Goal: Submit feedback/report problem

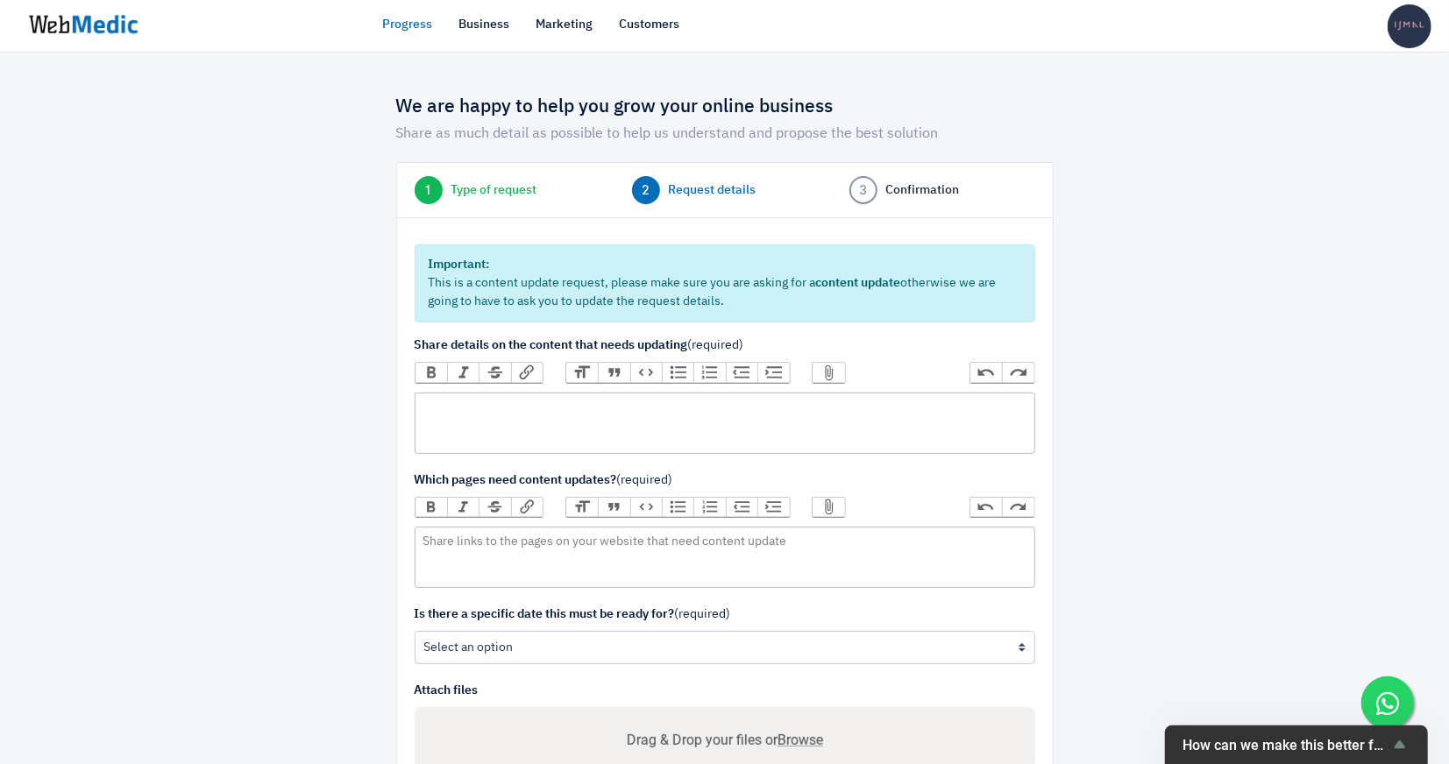
click at [717, 408] on trix-editor at bounding box center [725, 423] width 621 height 61
type trix-editor "<div>1</div>"
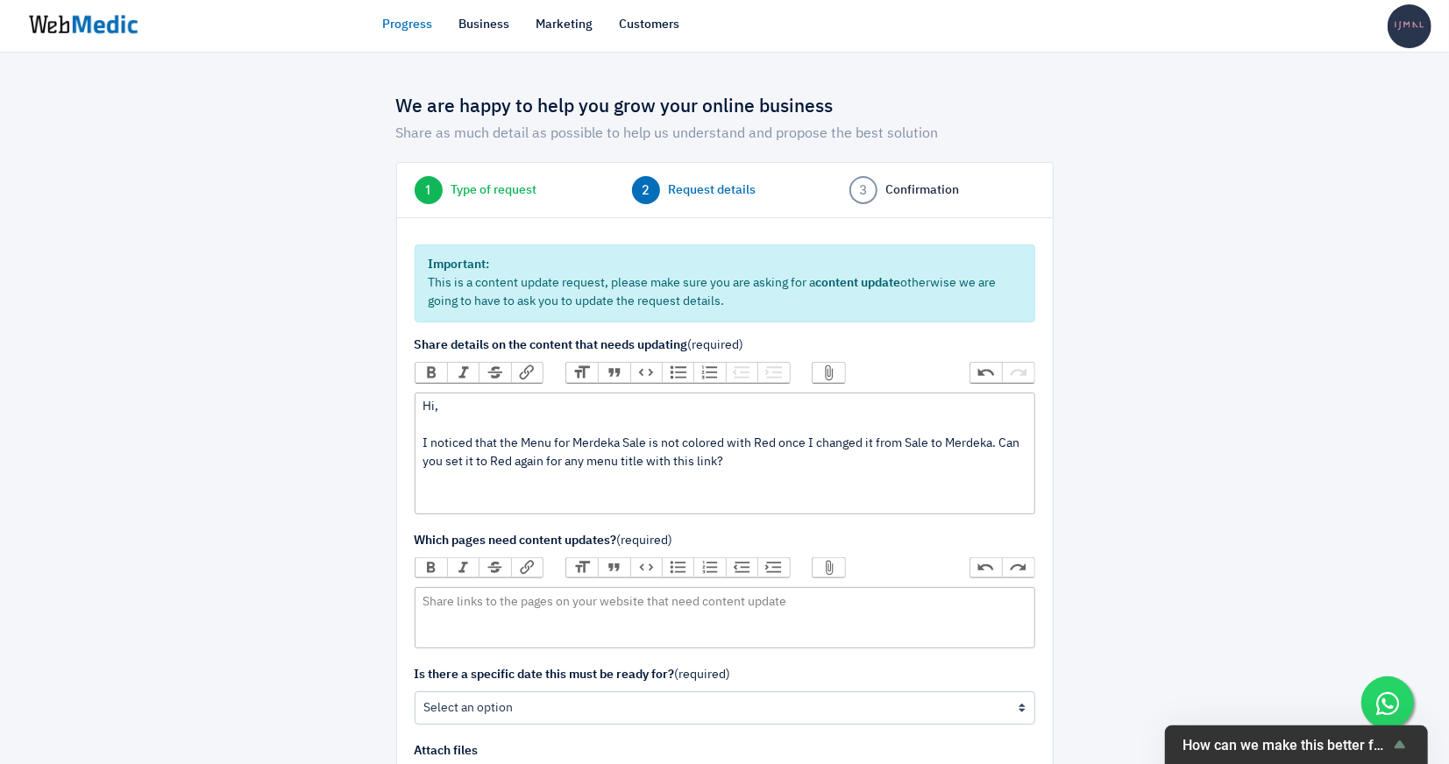
paste trix-editor "<div>Hi,<br><br>I noticed that the Menu for Merdeka Sale is not colored with Re…"
click at [419, 442] on trix-editor "Hi, I noticed that the Menu for Merdeka Sale is not colored with Red once I cha…" at bounding box center [725, 454] width 621 height 122
click at [665, 496] on div "Hi, 1. I noticed that the Menu for Merdeka Sale is not colored with Red once I …" at bounding box center [725, 453] width 604 height 110
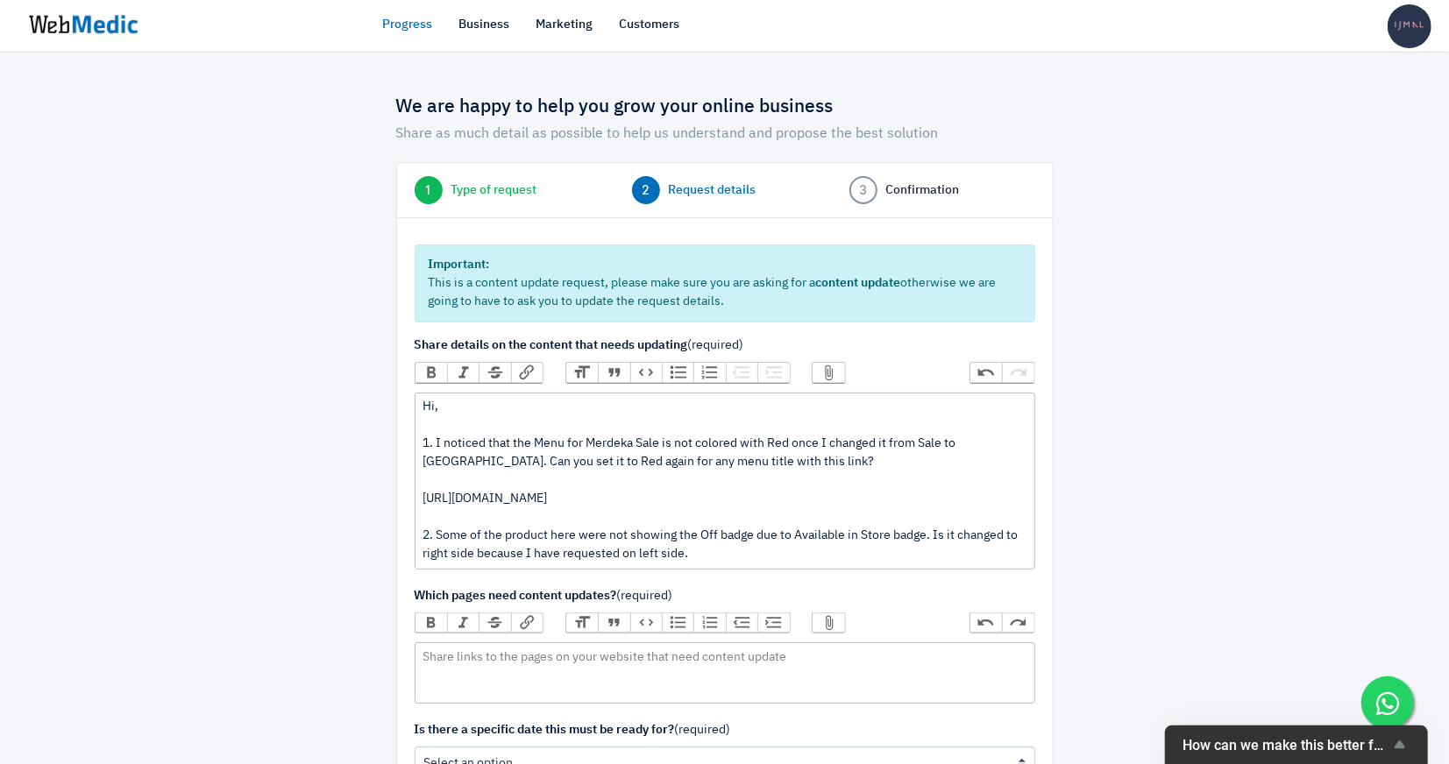
click at [521, 554] on div "Hi, 1. I noticed that the Menu for Merdeka Sale is not colored with Red once I …" at bounding box center [725, 481] width 604 height 166
click at [755, 556] on div "Hi, 1. I noticed that the Menu for Merdeka Sale is not colored with Red once I …" at bounding box center [725, 481] width 604 height 166
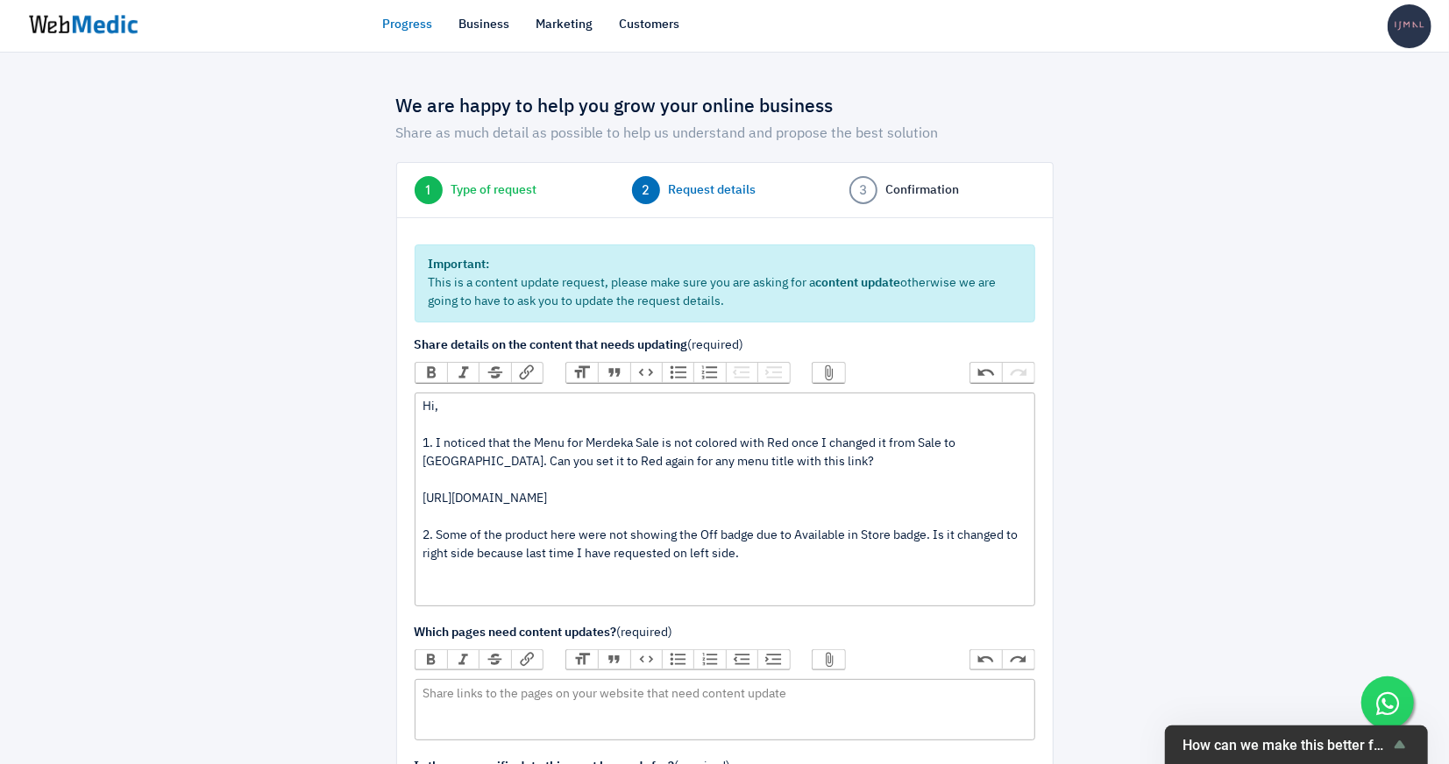
paste trix-editor "https://ijmal.my/collections/special-deals?page=5"
type trix-editor "<div>Hi,<br><br>1. I noticed that the Menu for Merdeka Sale is not colored with…"
click at [616, 493] on div "Hi, 1. I noticed that the Menu for Merdeka Sale is not colored with Red once I …" at bounding box center [725, 499] width 604 height 203
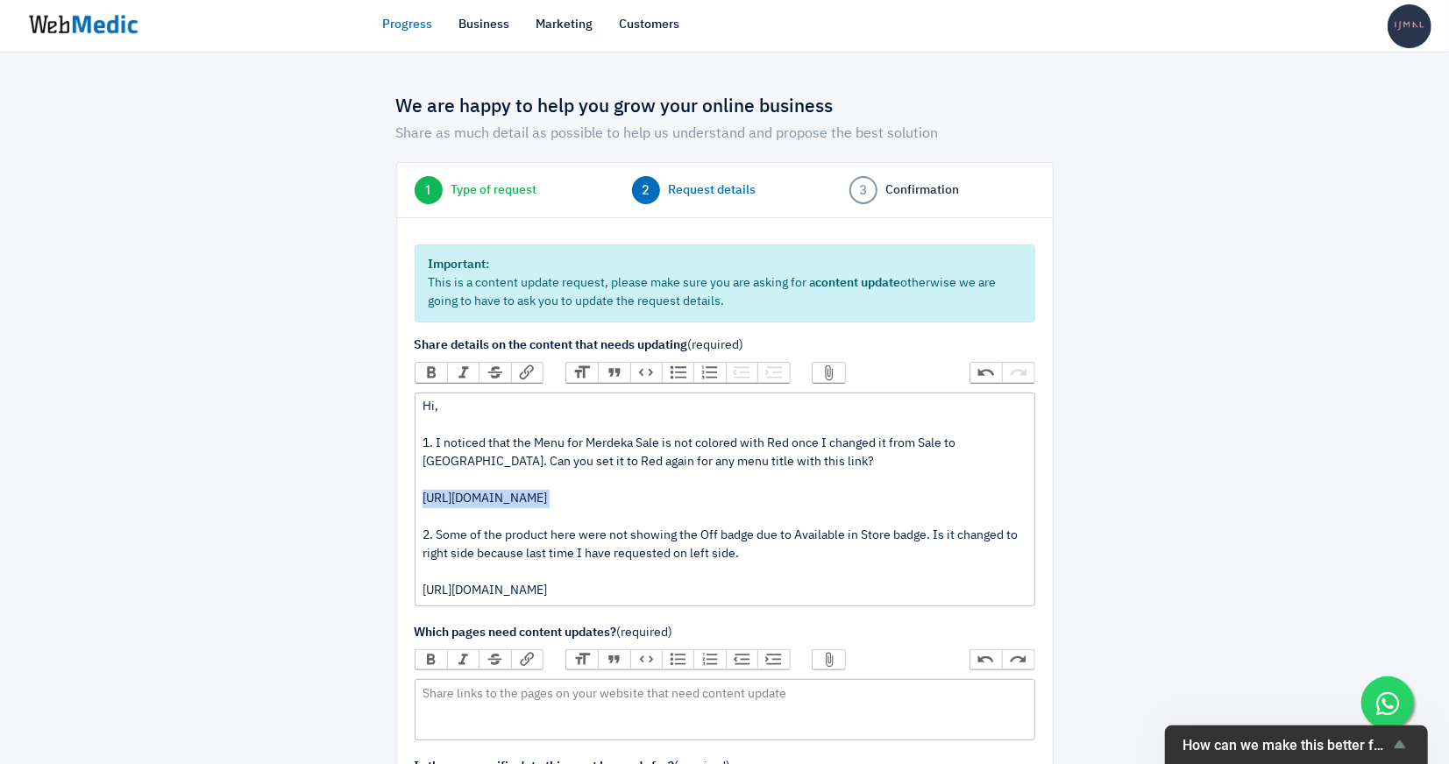
copy div "https://ijmal.my/collections/special-deals"
click at [598, 704] on trix-editor at bounding box center [725, 709] width 621 height 61
paste trix-editor "<div>https://ijmal.my/collections/special-deals</div>"
type trix-editor "<div>https://ijmal.my/collections/special-deals</div>"
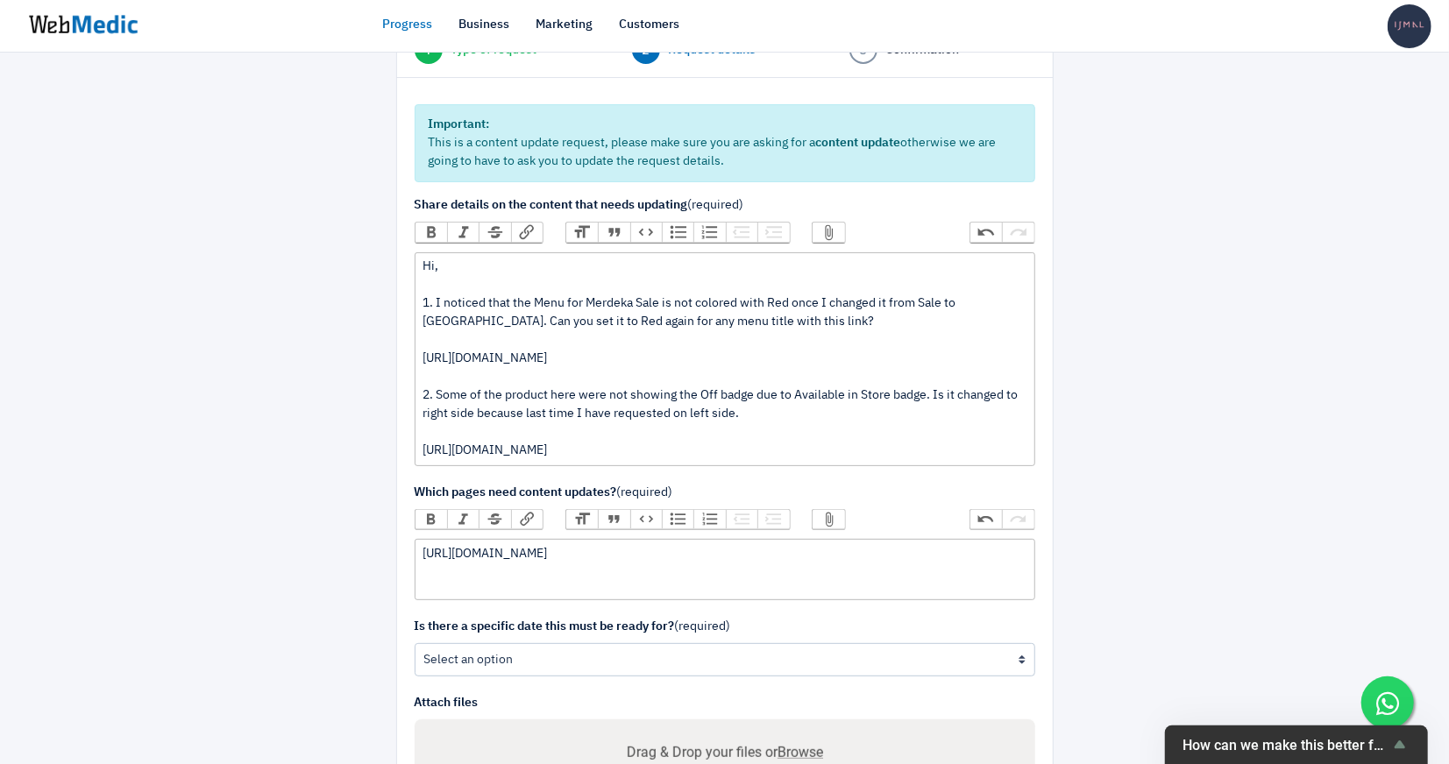
scroll to position [146, 0]
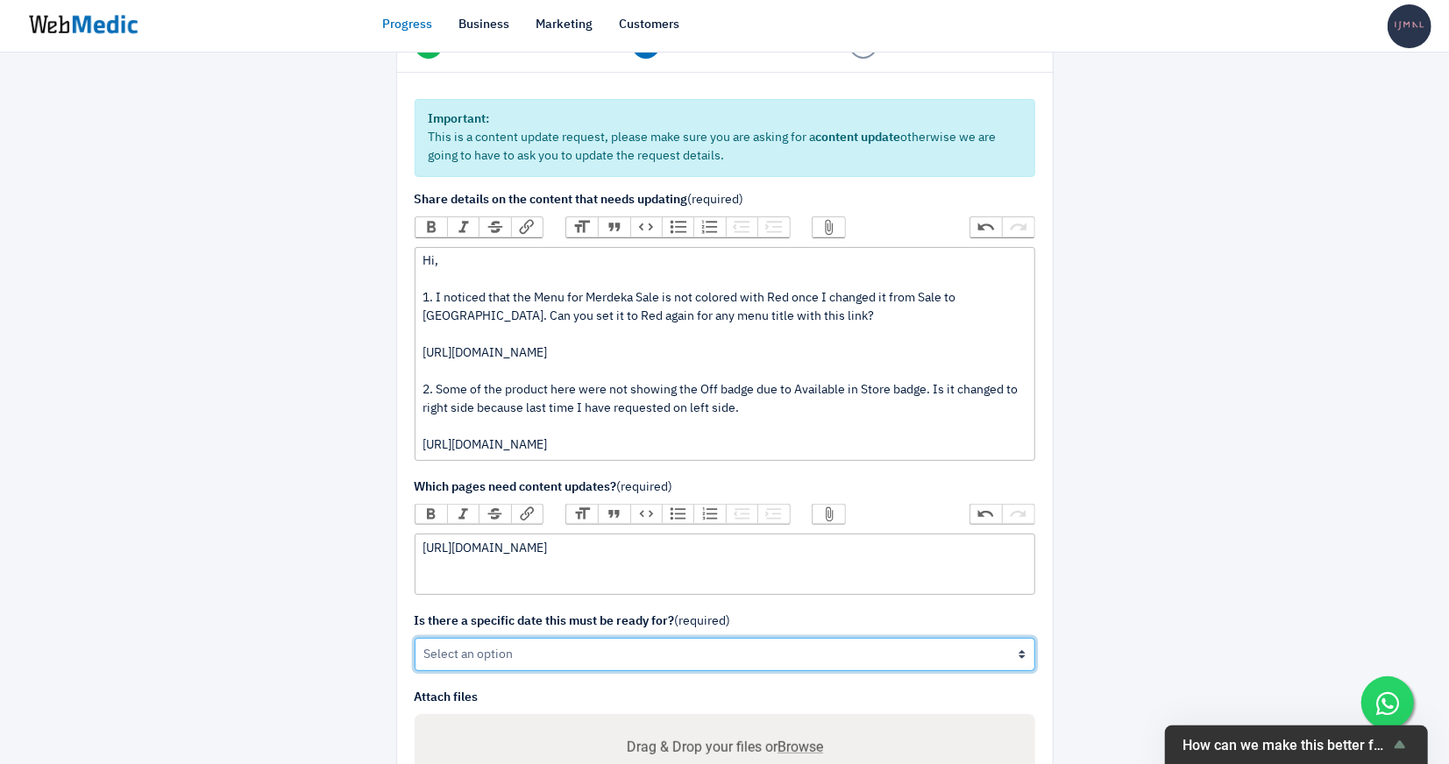
click at [540, 650] on select "Yes No" at bounding box center [725, 654] width 621 height 33
select select "1"
click at [415, 638] on select "Yes No" at bounding box center [725, 654] width 621 height 33
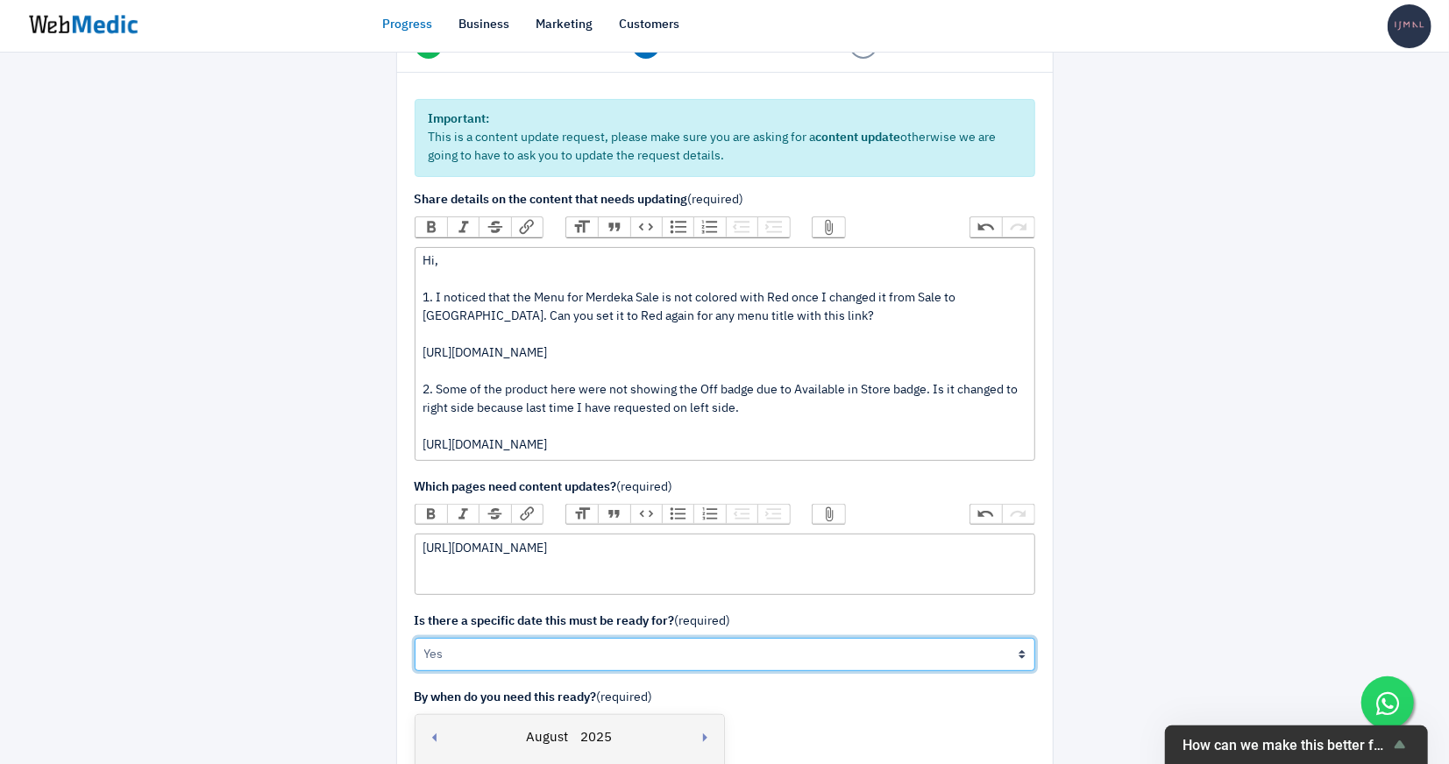
scroll to position [609, 0]
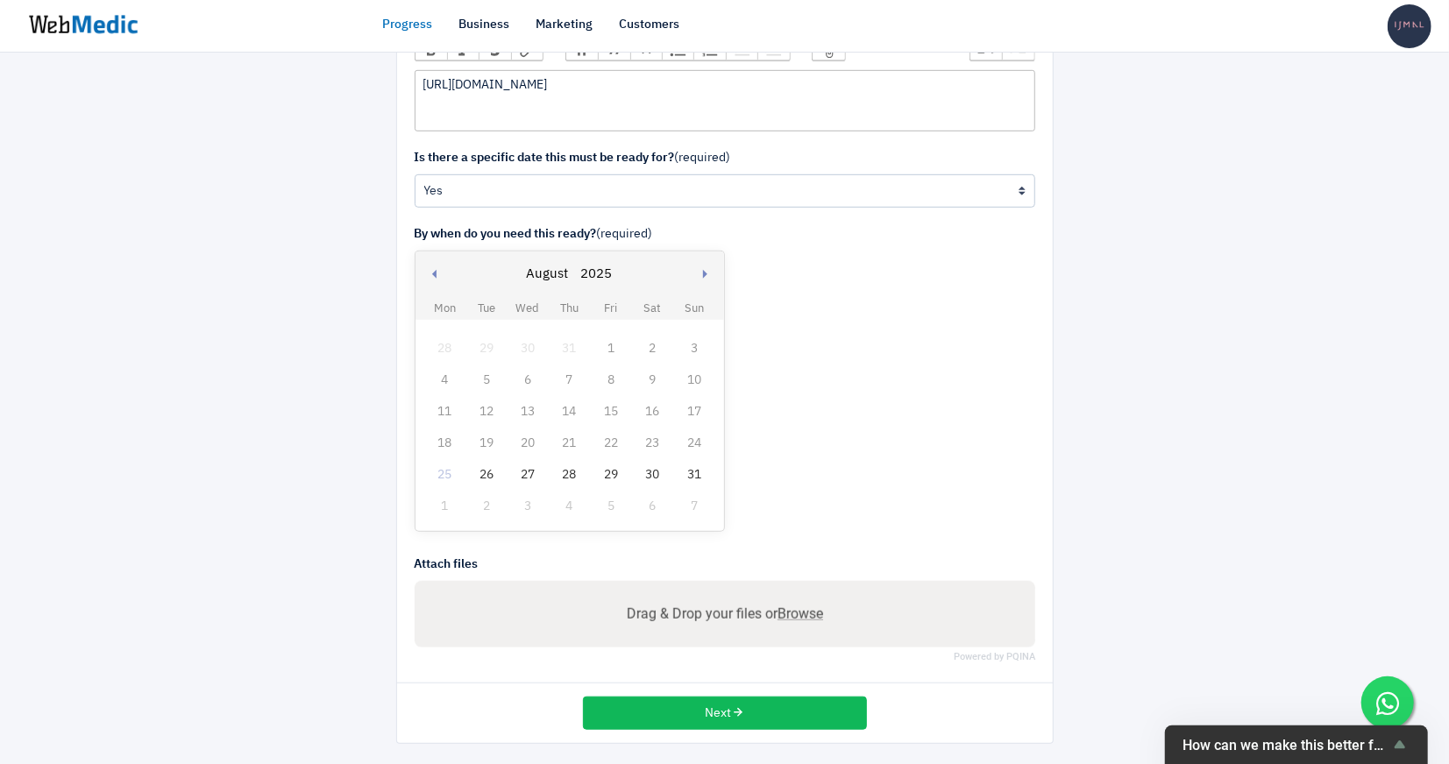
click at [492, 475] on div "26" at bounding box center [486, 475] width 23 height 23
click at [651, 700] on button "Next" at bounding box center [725, 713] width 284 height 33
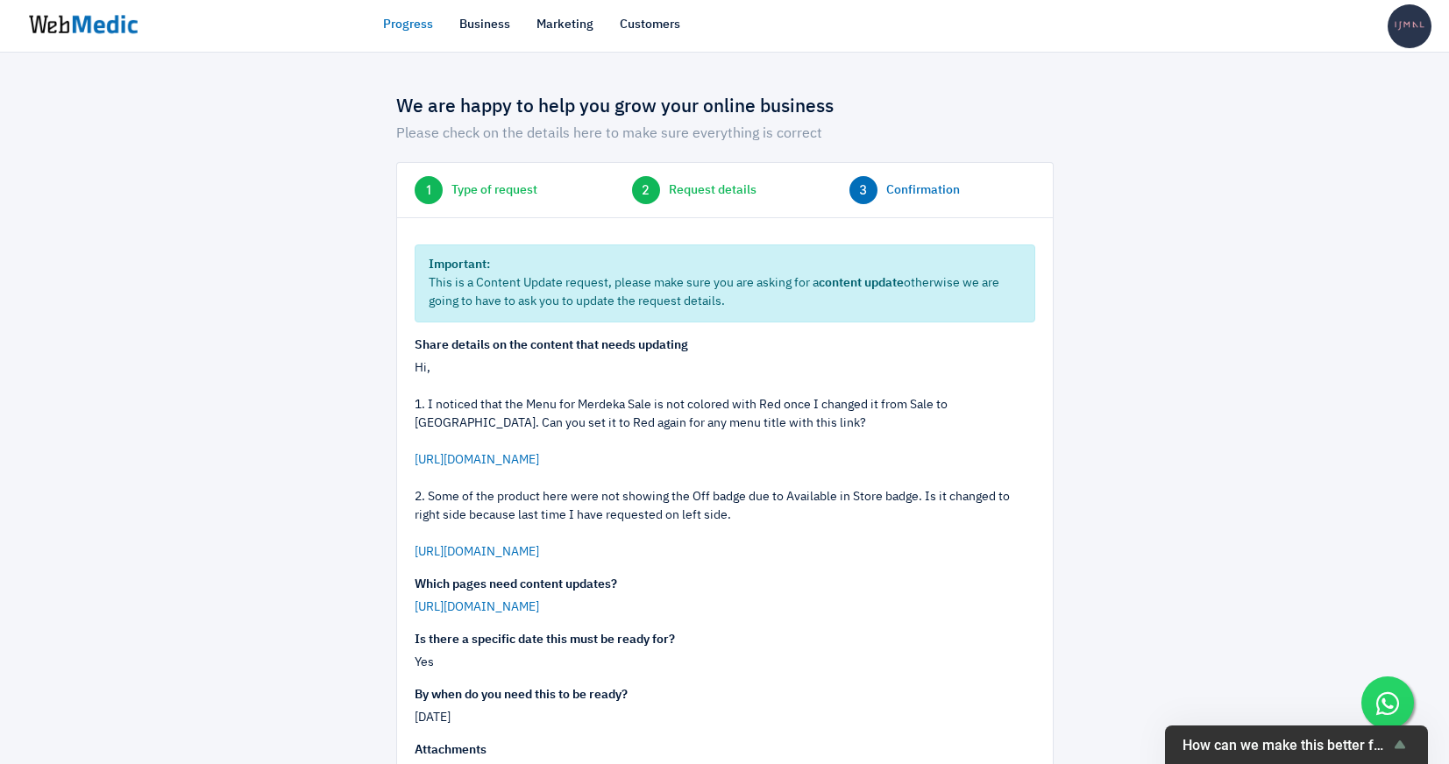
scroll to position [136, 0]
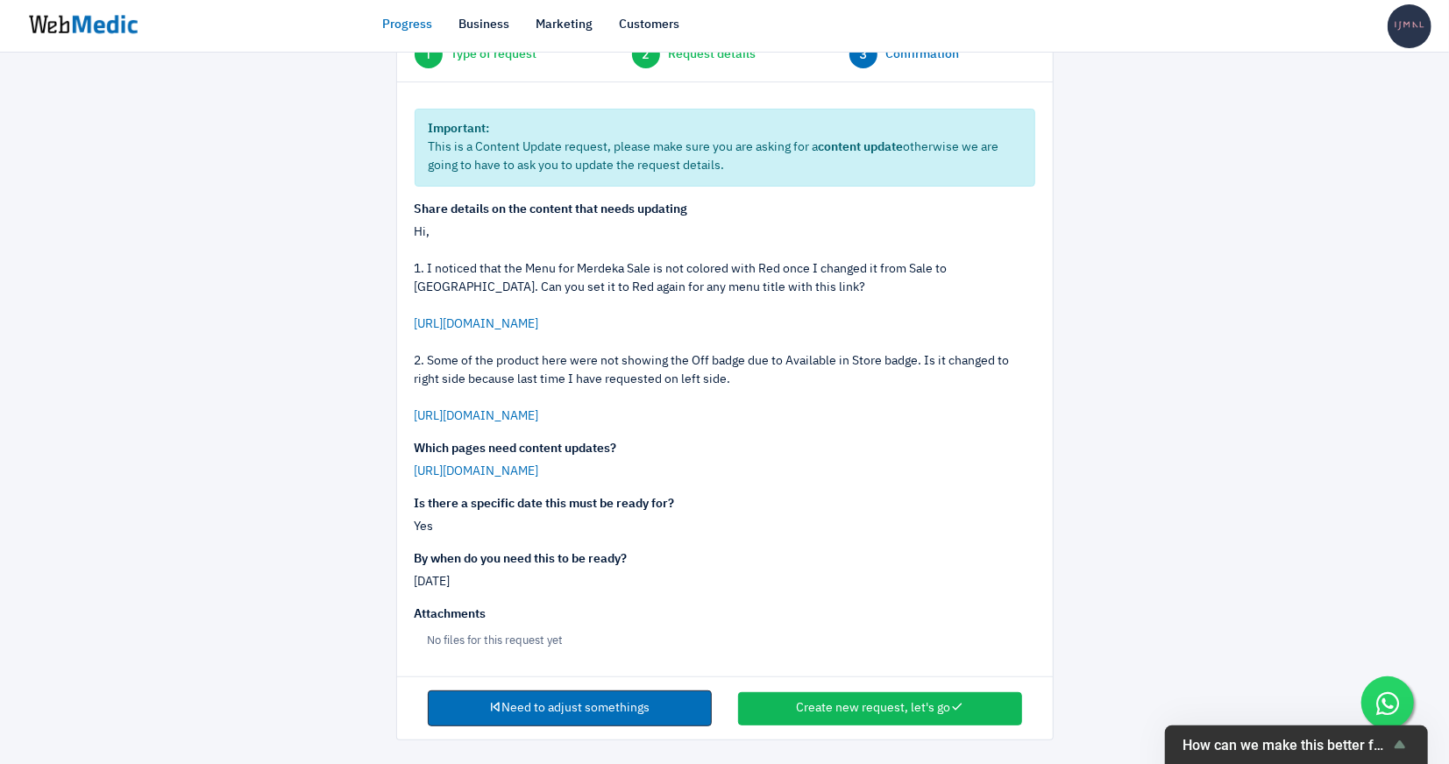
click at [602, 708] on link "Need to adjust somethings" at bounding box center [570, 709] width 284 height 37
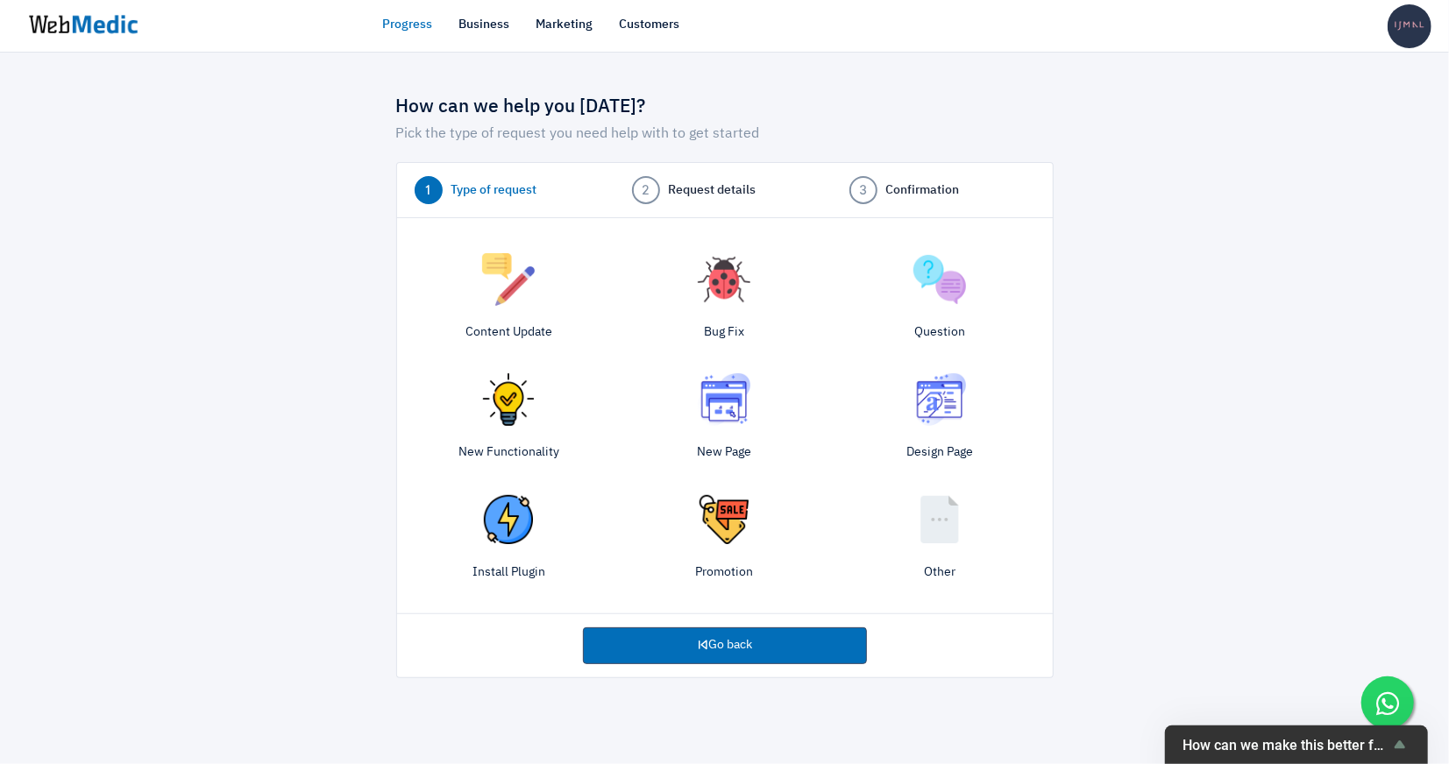
click at [527, 282] on img at bounding box center [508, 279] width 53 height 53
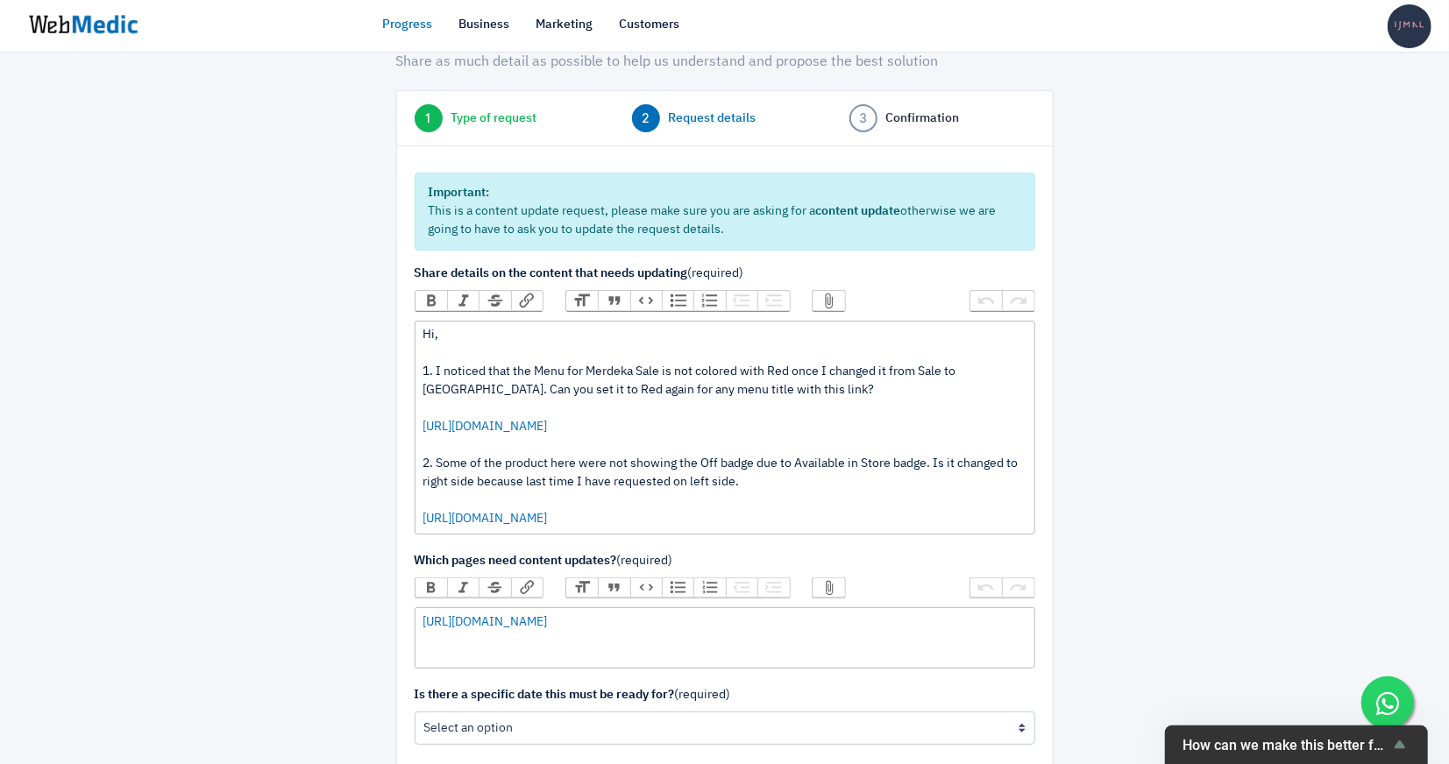
scroll to position [74, 0]
click at [750, 514] on div "Hi, 1. I noticed that the Menu for Merdeka Sale is not colored with Red once I …" at bounding box center [725, 425] width 604 height 203
type trix-editor "<div>Hi,<br><br>1. I noticed that the Menu for Merdeka Sale is not colored with…"
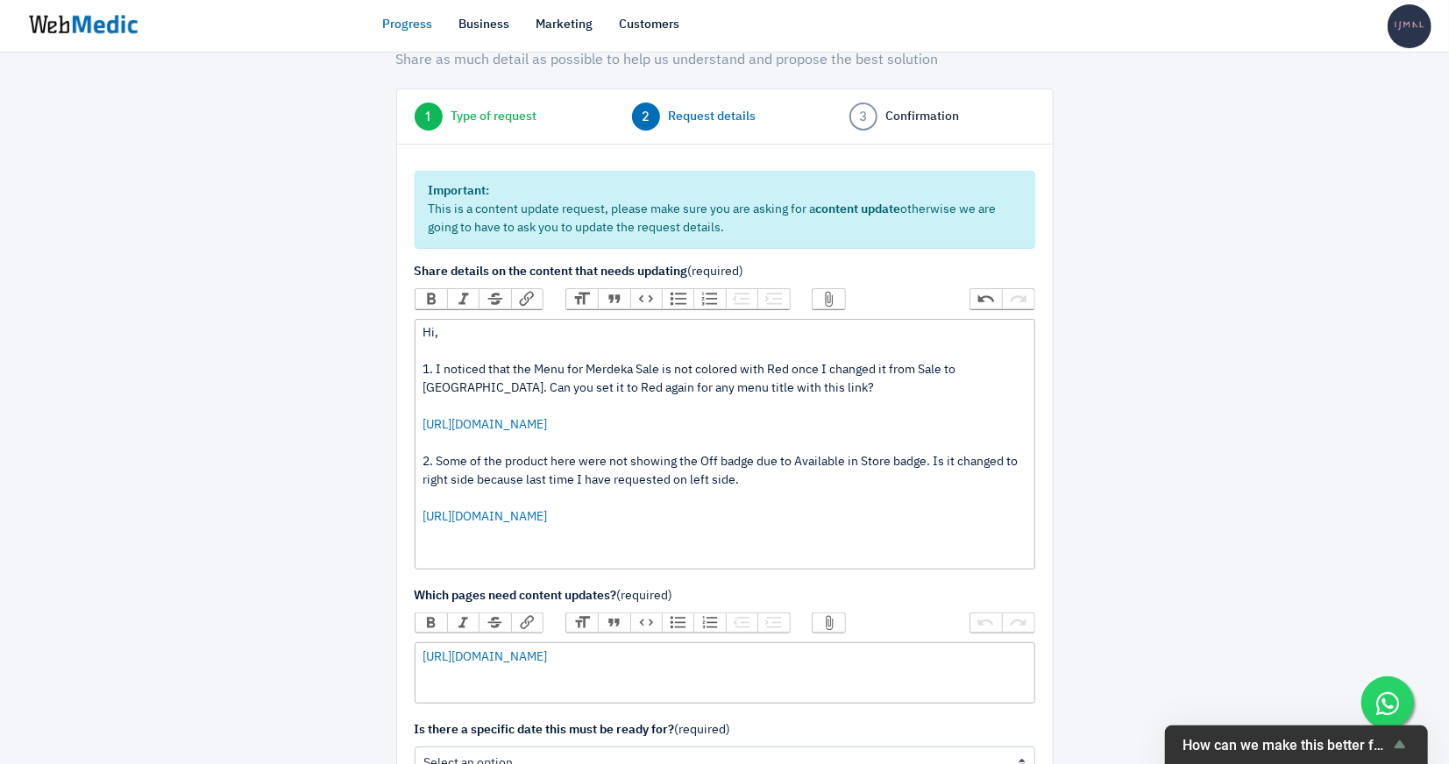
click at [806, 288] on div "Bold Italic Strikethrough Link Heading Quote Code Bullets Numbers Decrease Leve…" at bounding box center [725, 303] width 621 height 30
click at [818, 294] on button "Attach Files" at bounding box center [829, 298] width 32 height 19
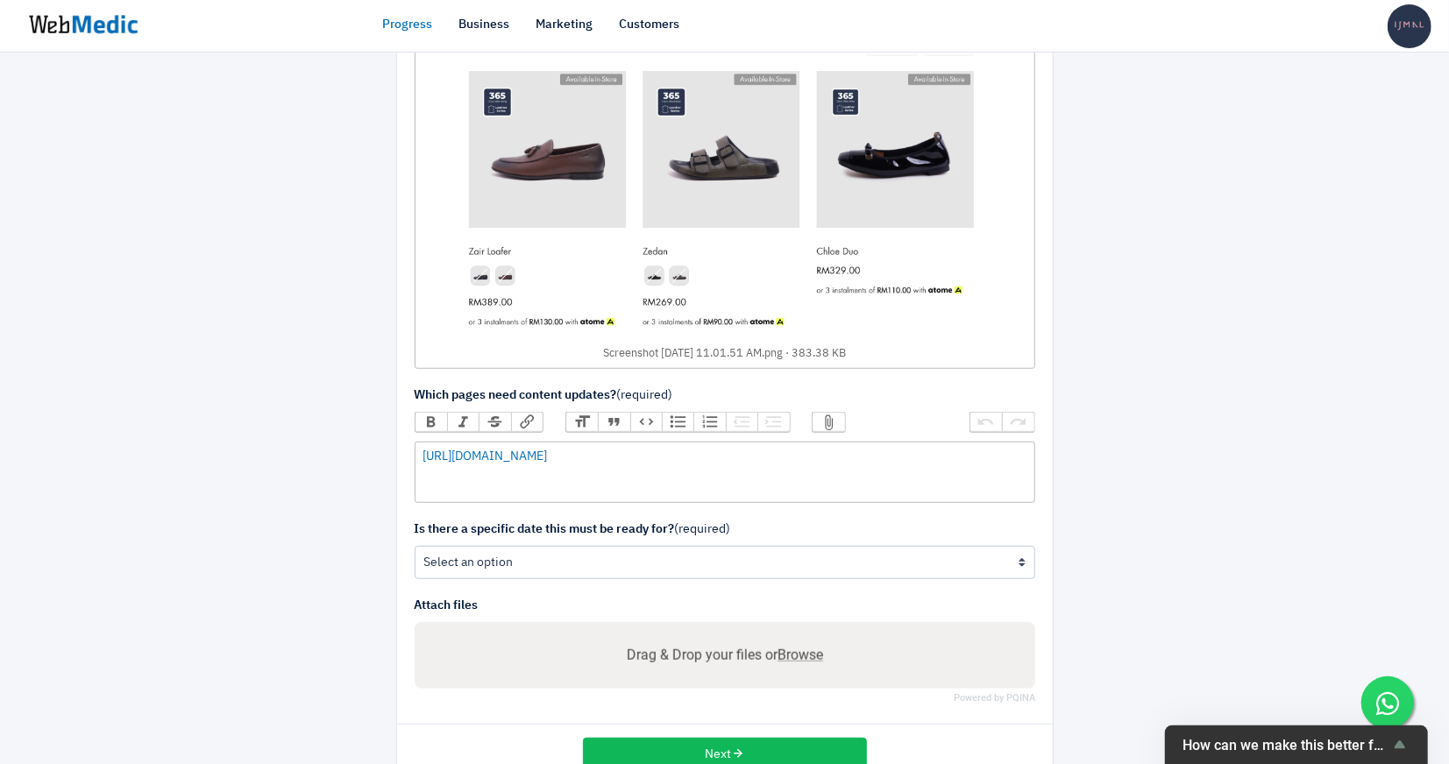
scroll to position [616, 0]
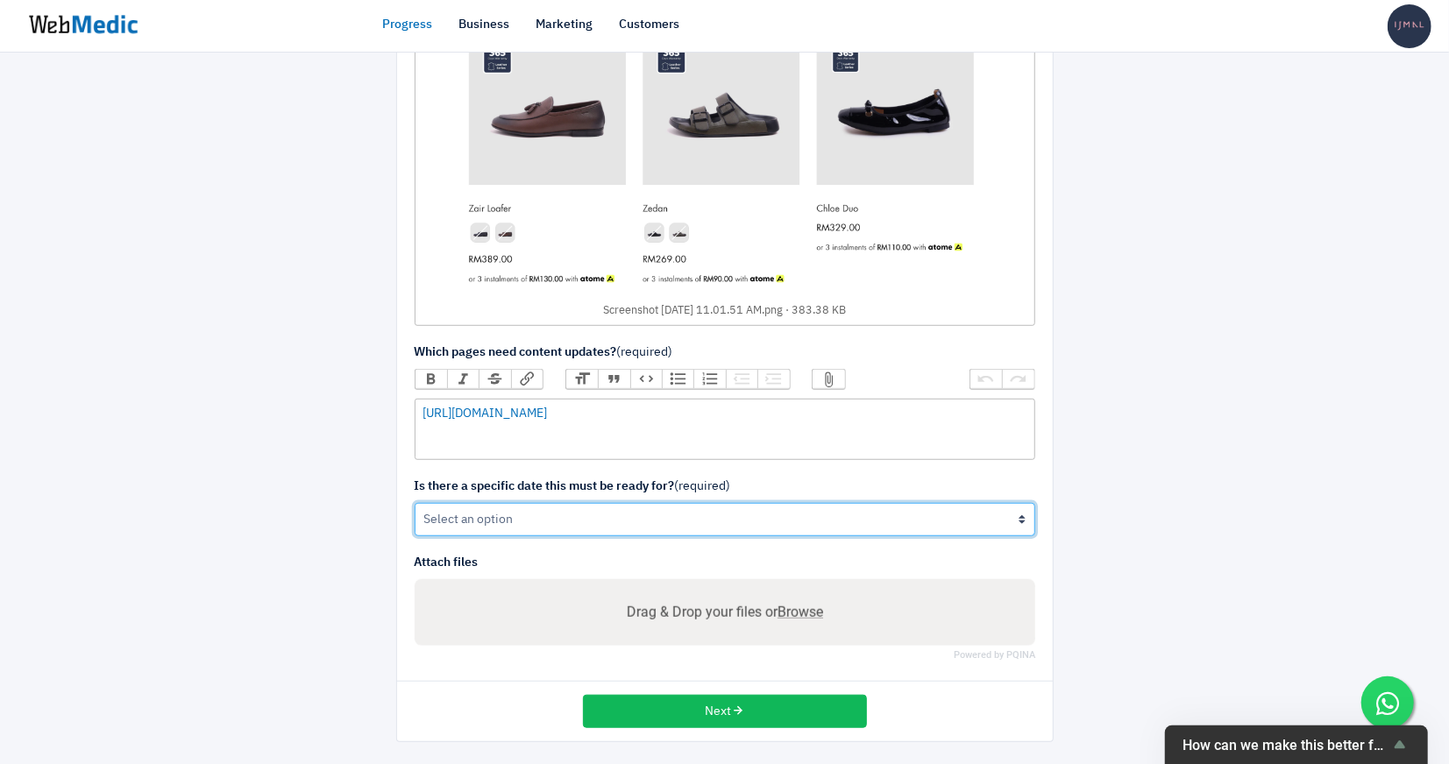
click at [690, 516] on select "Yes No" at bounding box center [725, 519] width 621 height 33
select select "1"
click at [415, 503] on select "Yes No" at bounding box center [725, 519] width 621 height 33
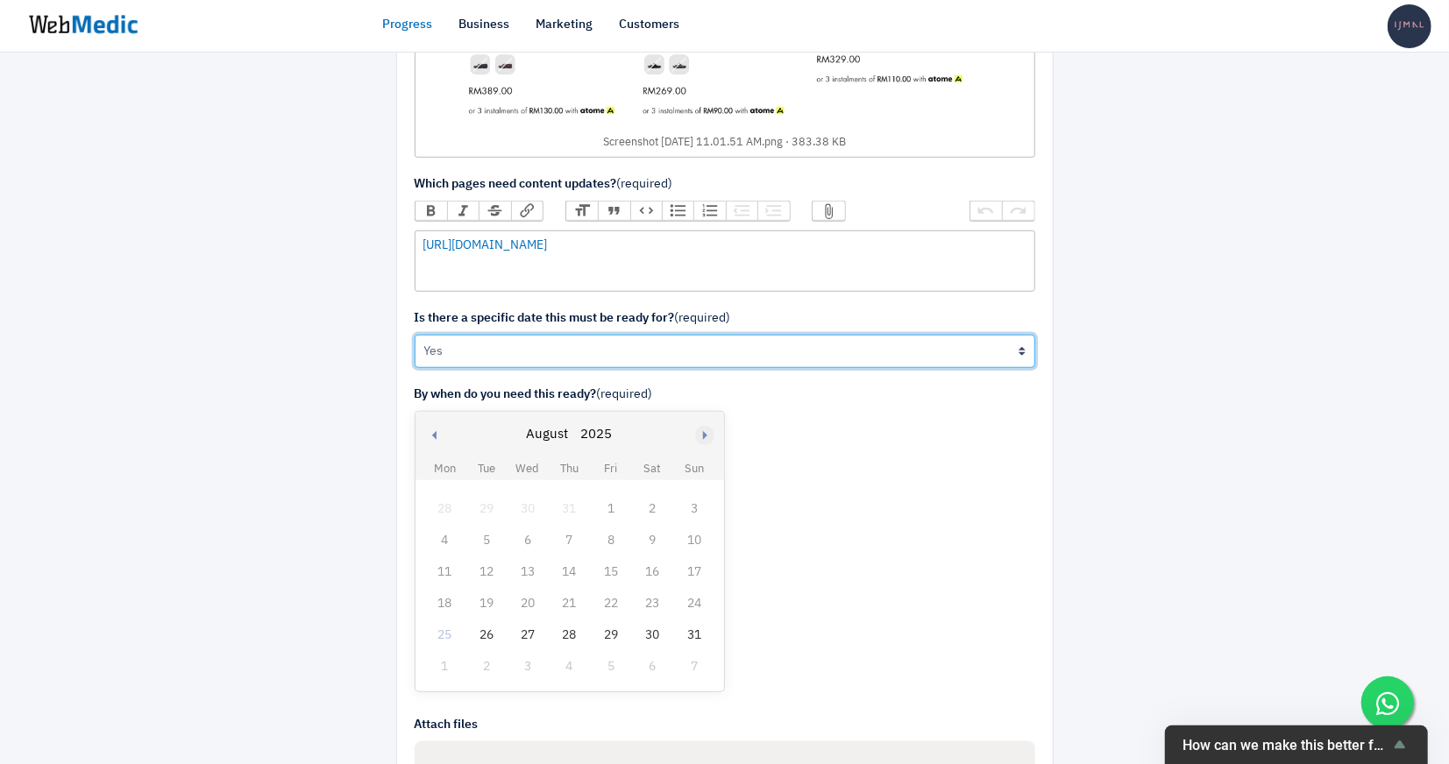
scroll to position [886, 0]
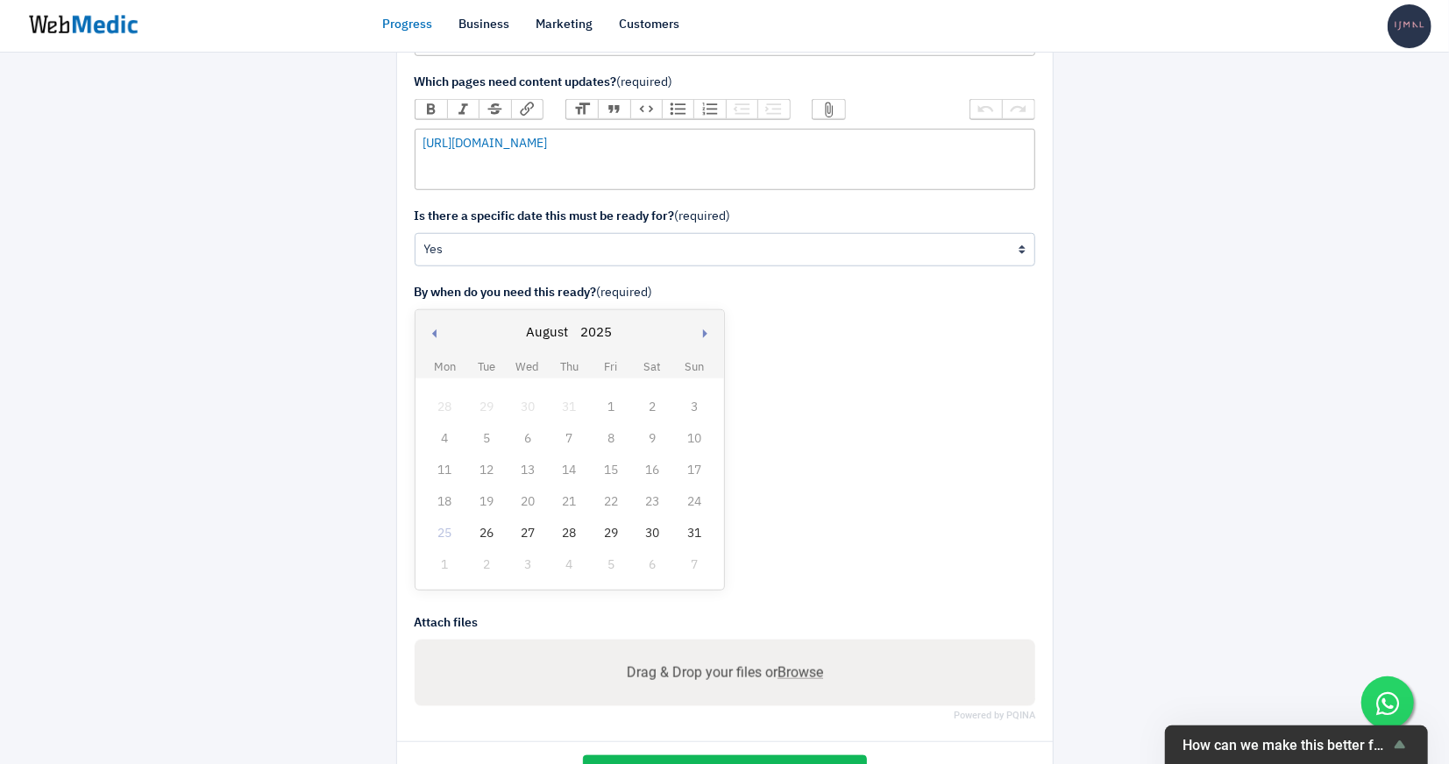
click at [489, 530] on div "26" at bounding box center [486, 533] width 23 height 23
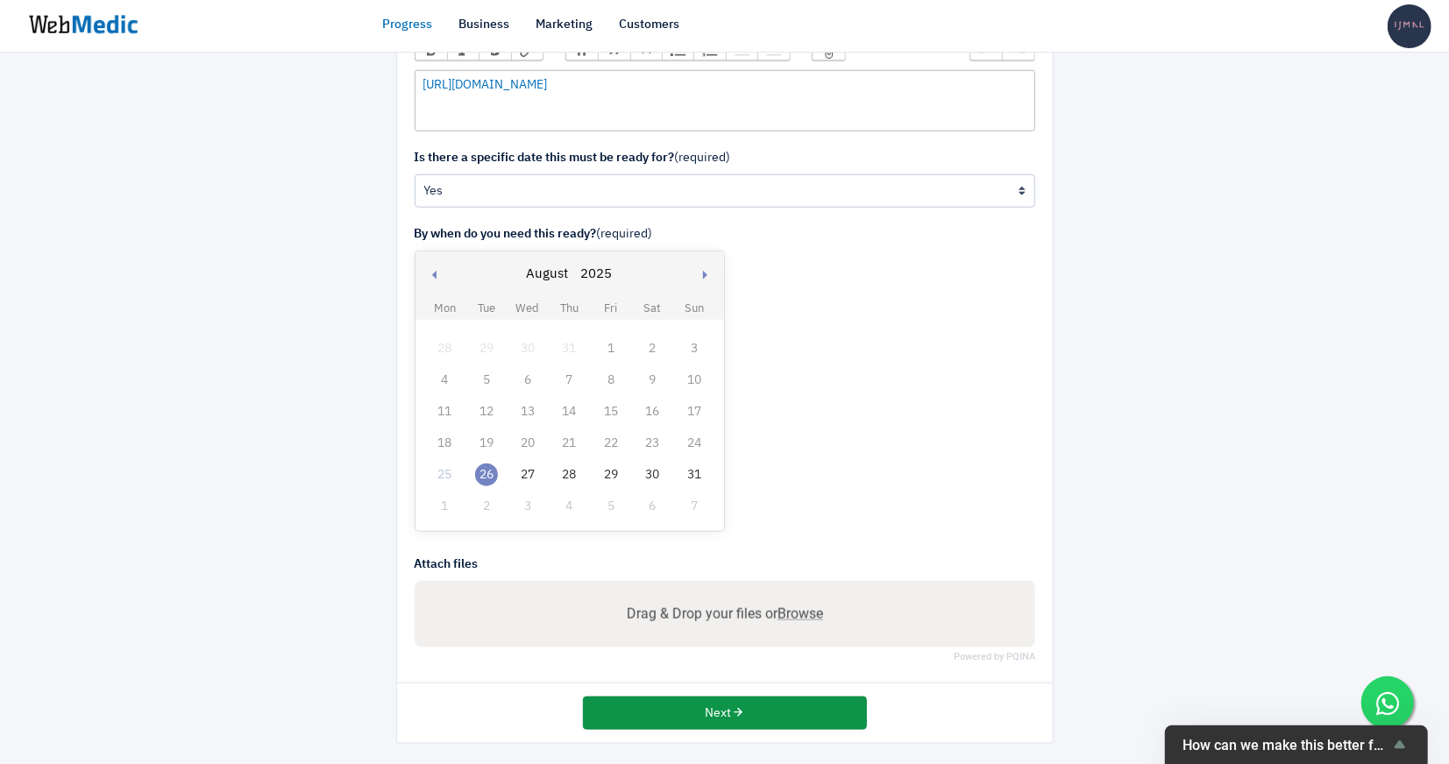
click at [749, 708] on button "Next" at bounding box center [725, 713] width 284 height 33
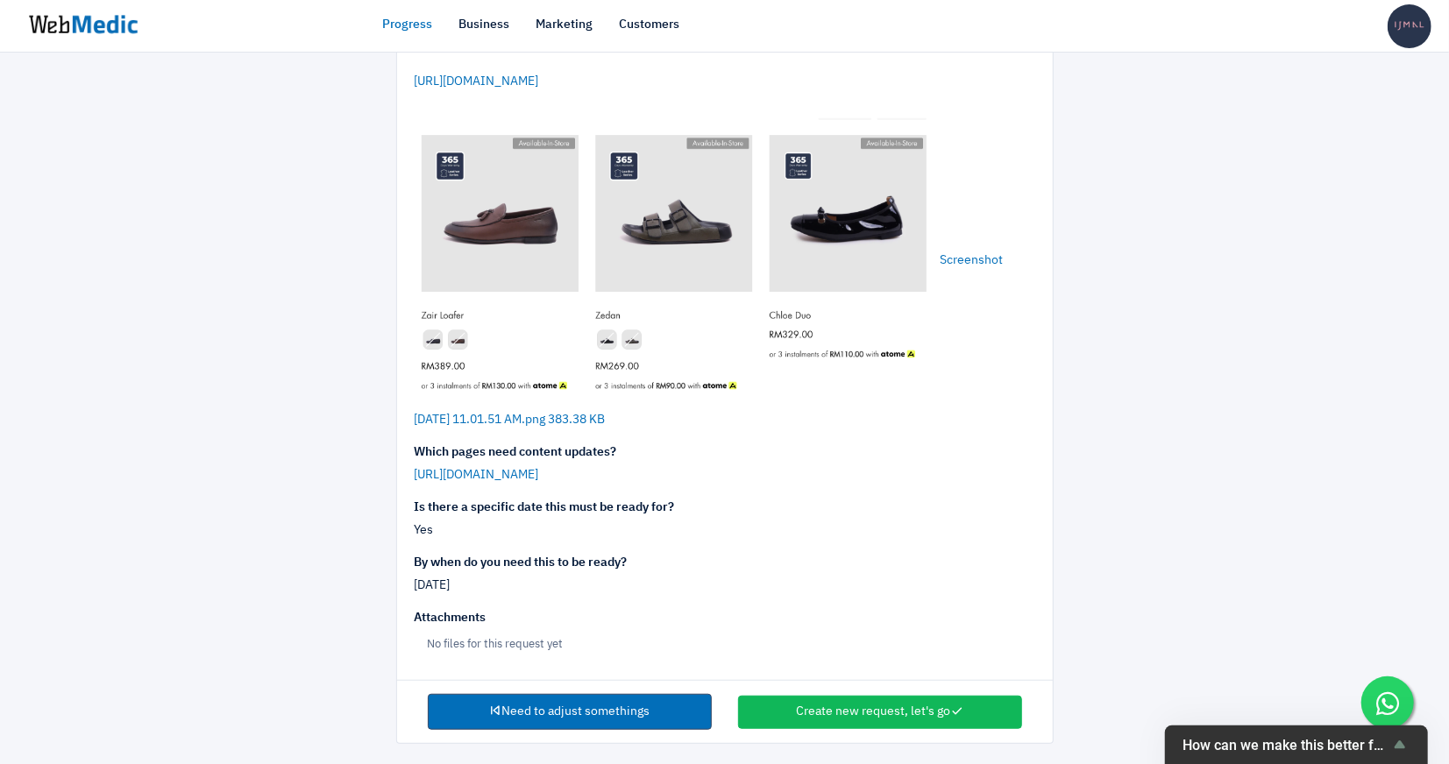
scroll to position [475, 0]
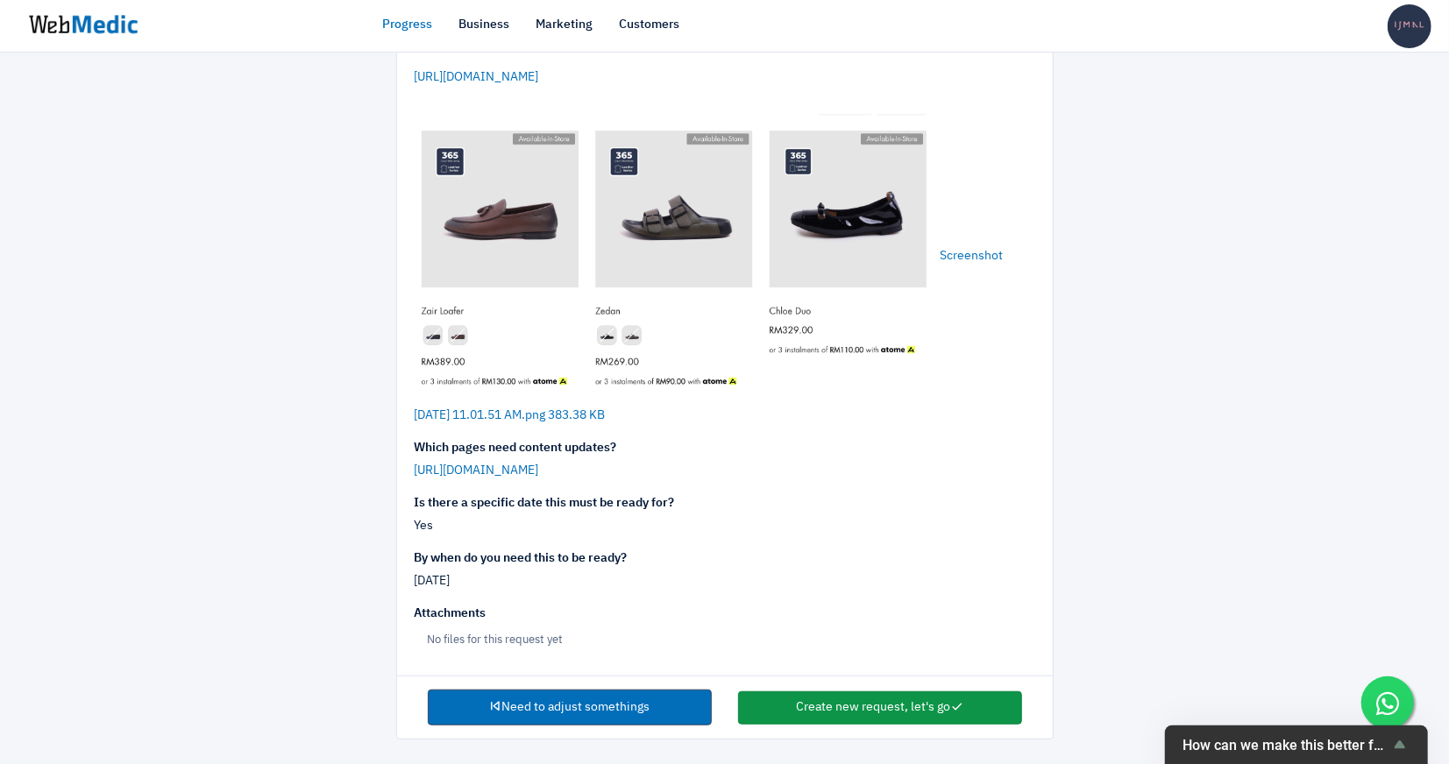
click at [969, 700] on button "Create new request, let's go" at bounding box center [880, 708] width 284 height 33
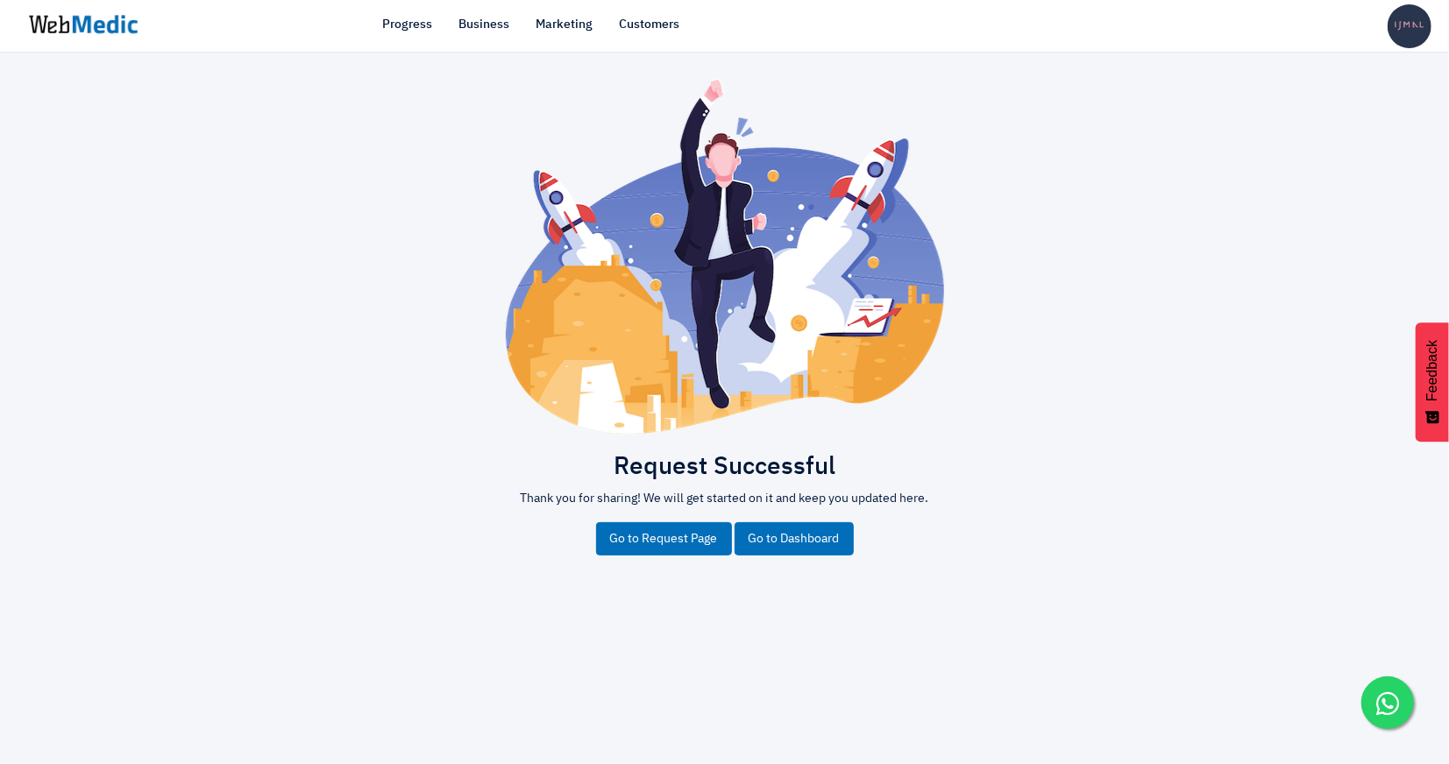
click at [775, 539] on link "Go to Dashboard" at bounding box center [794, 538] width 119 height 33
